Goal: Transaction & Acquisition: Book appointment/travel/reservation

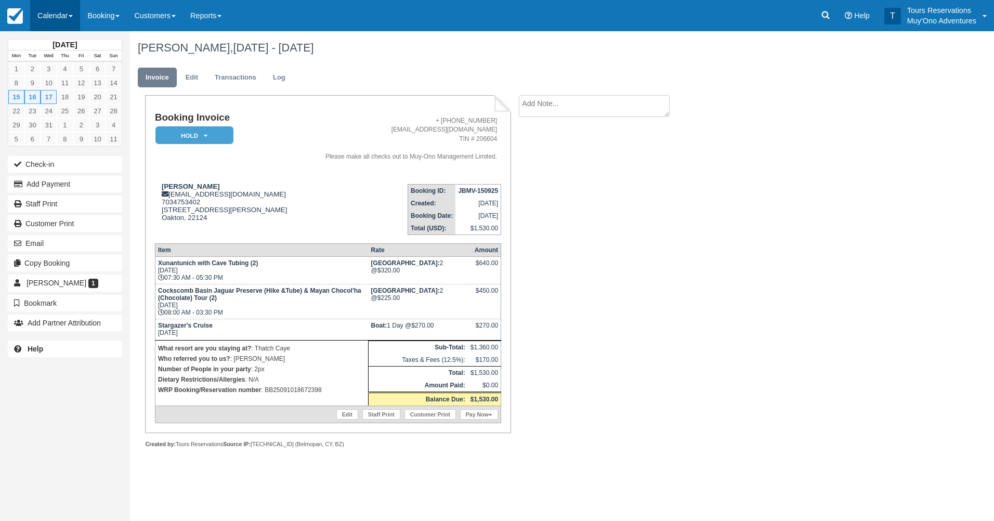
click at [56, 20] on link "Calendar" at bounding box center [55, 15] width 50 height 31
click at [93, 20] on link "Booking" at bounding box center [103, 15] width 47 height 31
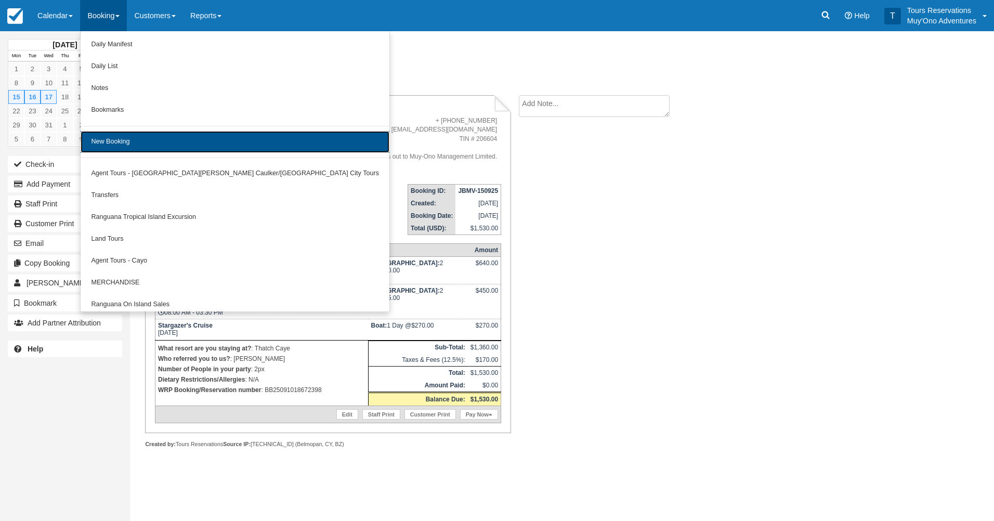
click at [145, 147] on link "New Booking" at bounding box center [235, 142] width 309 height 22
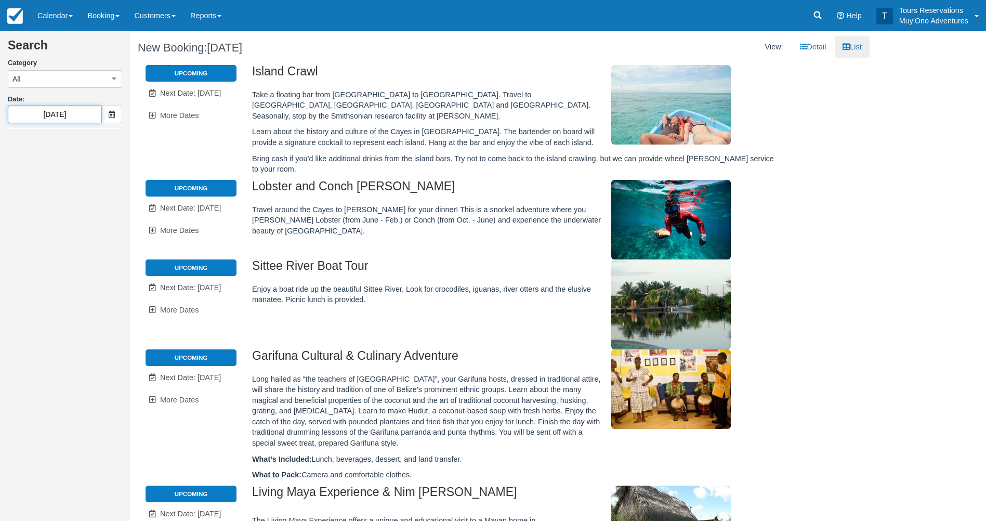
click at [63, 112] on input "09/16/25" at bounding box center [55, 115] width 94 height 18
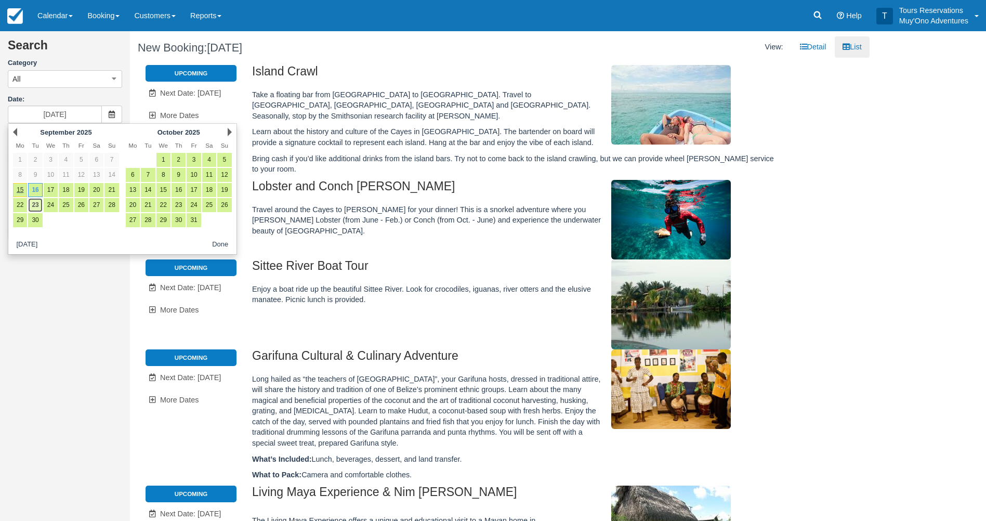
click at [38, 205] on link "23" at bounding box center [35, 205] width 14 height 14
type input "09/23/25"
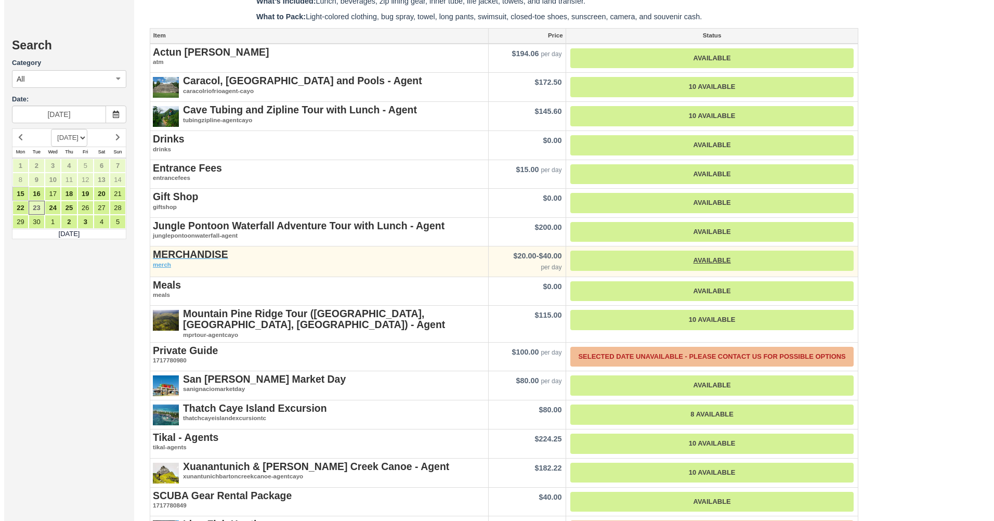
scroll to position [1329, 0]
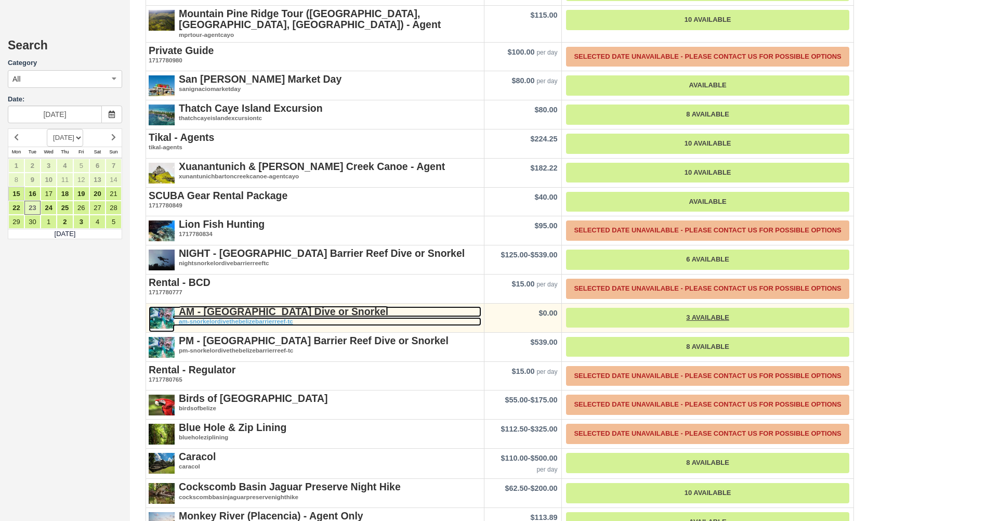
click at [244, 317] on em "am-snorkelordivethebelizebarrierreef-tc" at bounding box center [315, 321] width 333 height 9
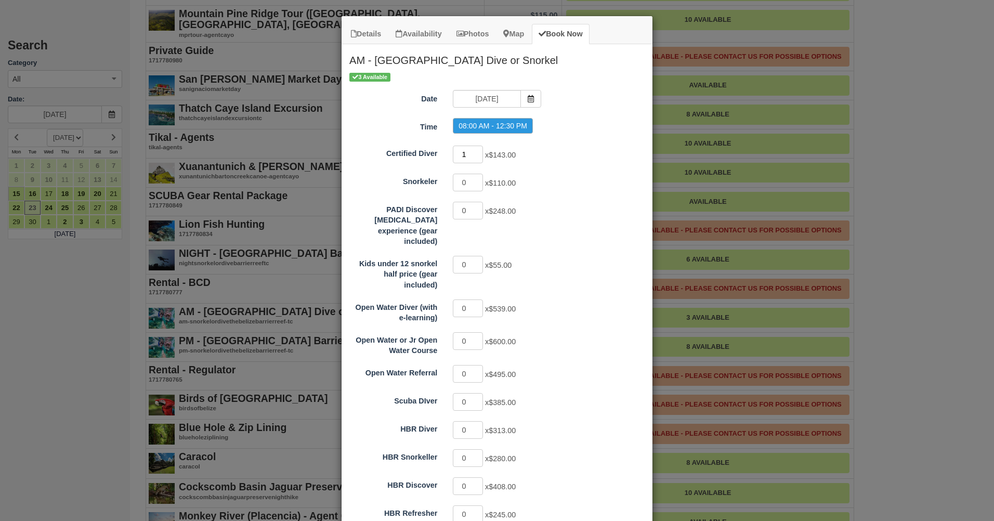
click at [473, 151] on input "1" at bounding box center [468, 155] width 30 height 18
type input "2"
click at [473, 151] on input "2" at bounding box center [468, 155] width 30 height 18
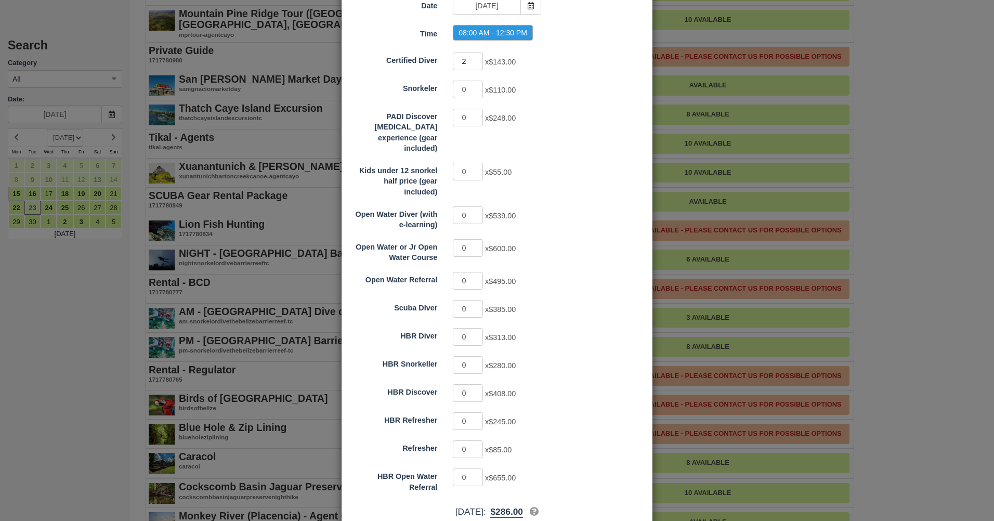
scroll to position [135, 0]
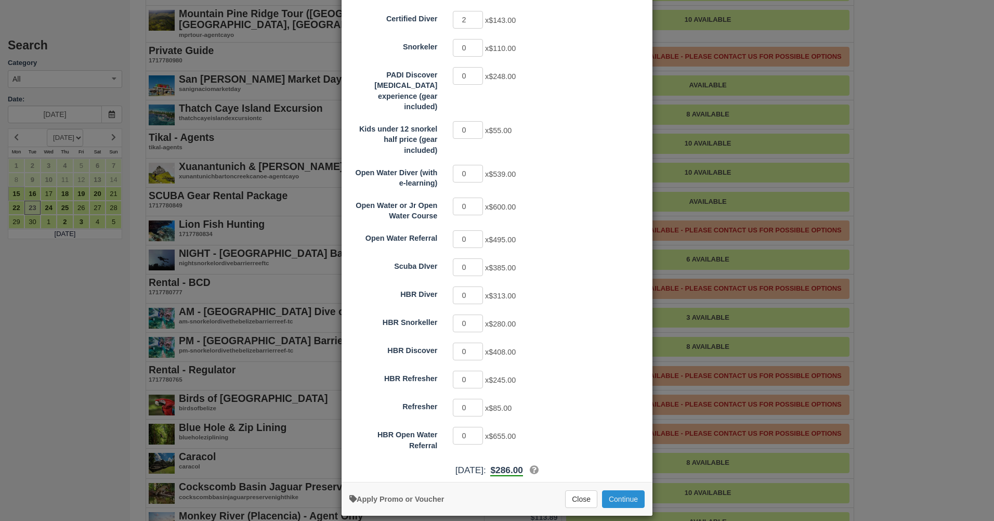
click at [616, 490] on button "Continue" at bounding box center [623, 499] width 43 height 18
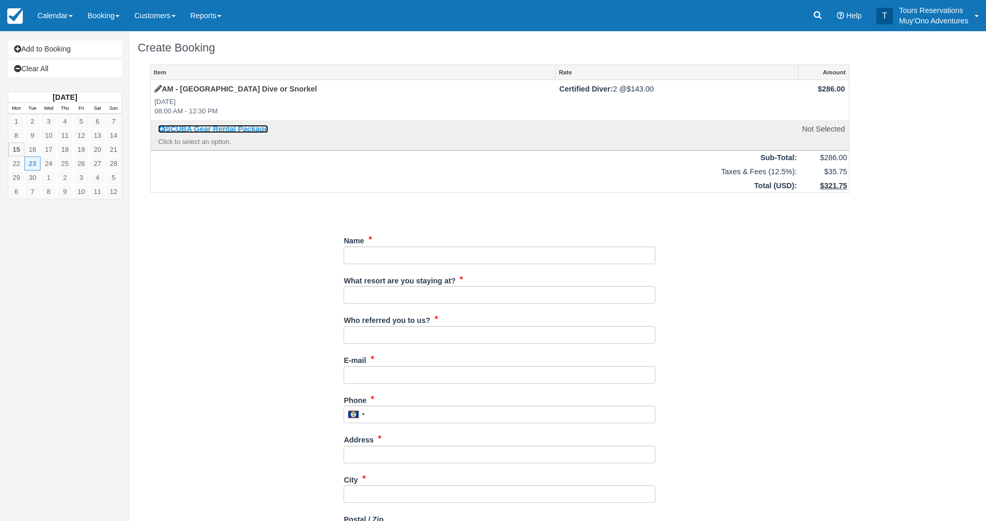
click at [233, 127] on link "SCUBA Gear Rental Package" at bounding box center [213, 129] width 110 height 8
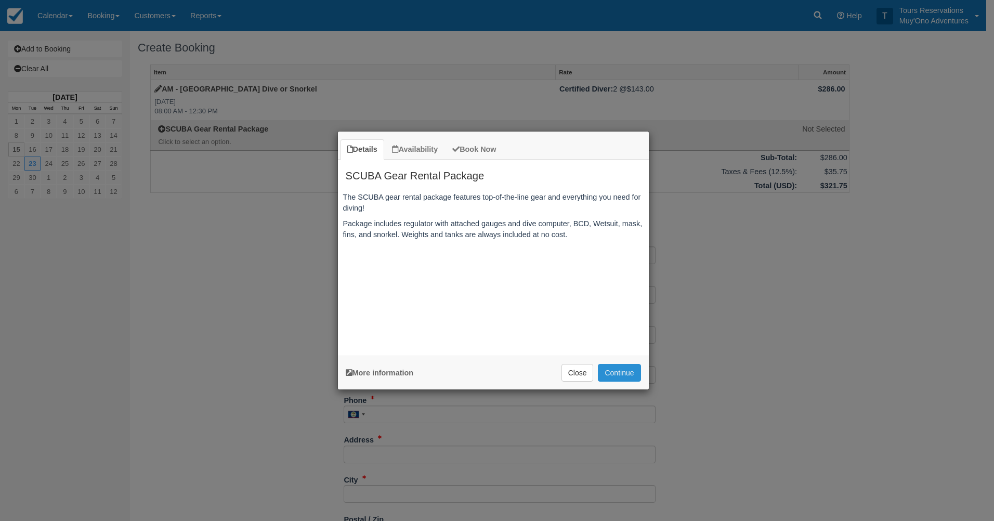
click at [613, 371] on button "Continue" at bounding box center [619, 373] width 43 height 18
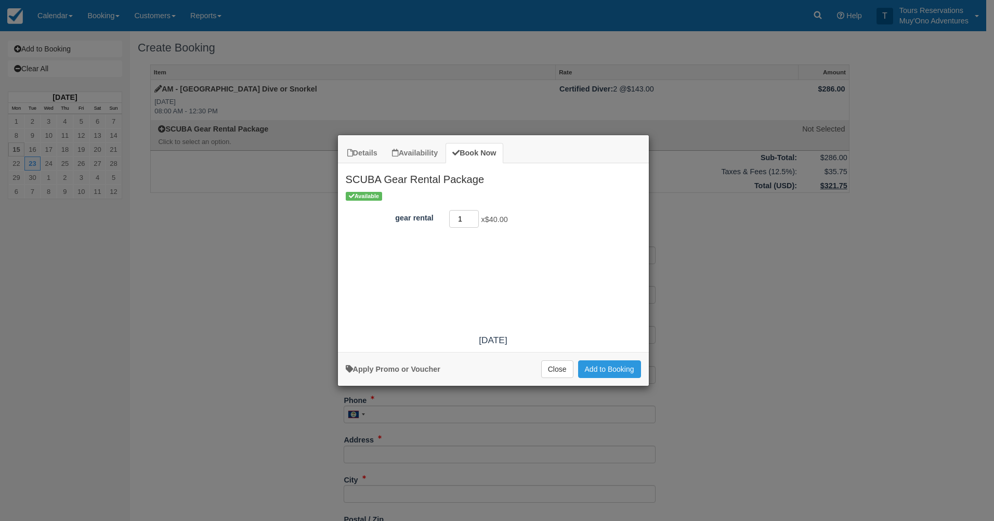
click at [472, 217] on input "1" at bounding box center [464, 219] width 30 height 18
type input "2"
click at [472, 217] on input "2" at bounding box center [464, 219] width 30 height 18
click at [626, 369] on button "Add to Booking" at bounding box center [609, 369] width 63 height 18
